Goal: Transaction & Acquisition: Purchase product/service

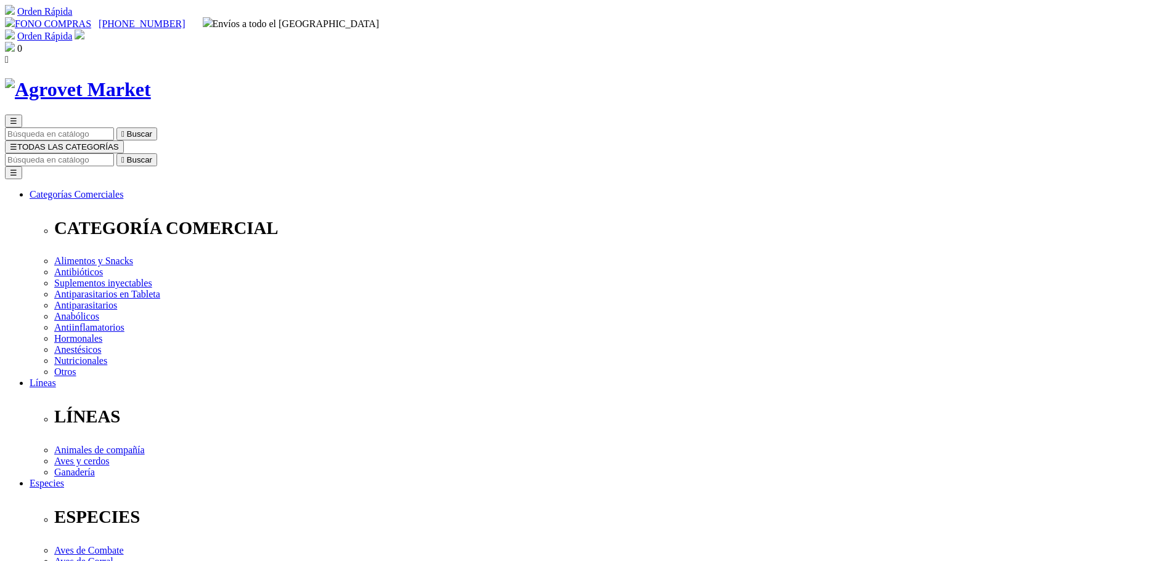
click at [114, 153] on input "Buscar" at bounding box center [59, 159] width 109 height 13
type input "[PERSON_NAME]"
click at [116, 153] on button " Buscar" at bounding box center [136, 159] width 41 height 13
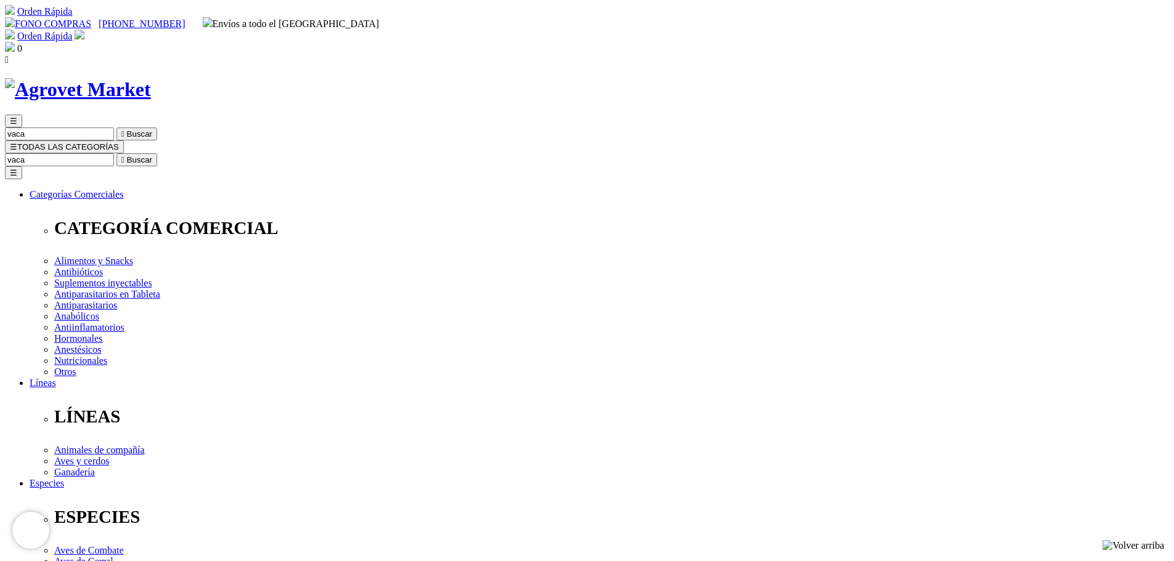
scroll to position [123, 0]
